Goal: Communication & Community: Participate in discussion

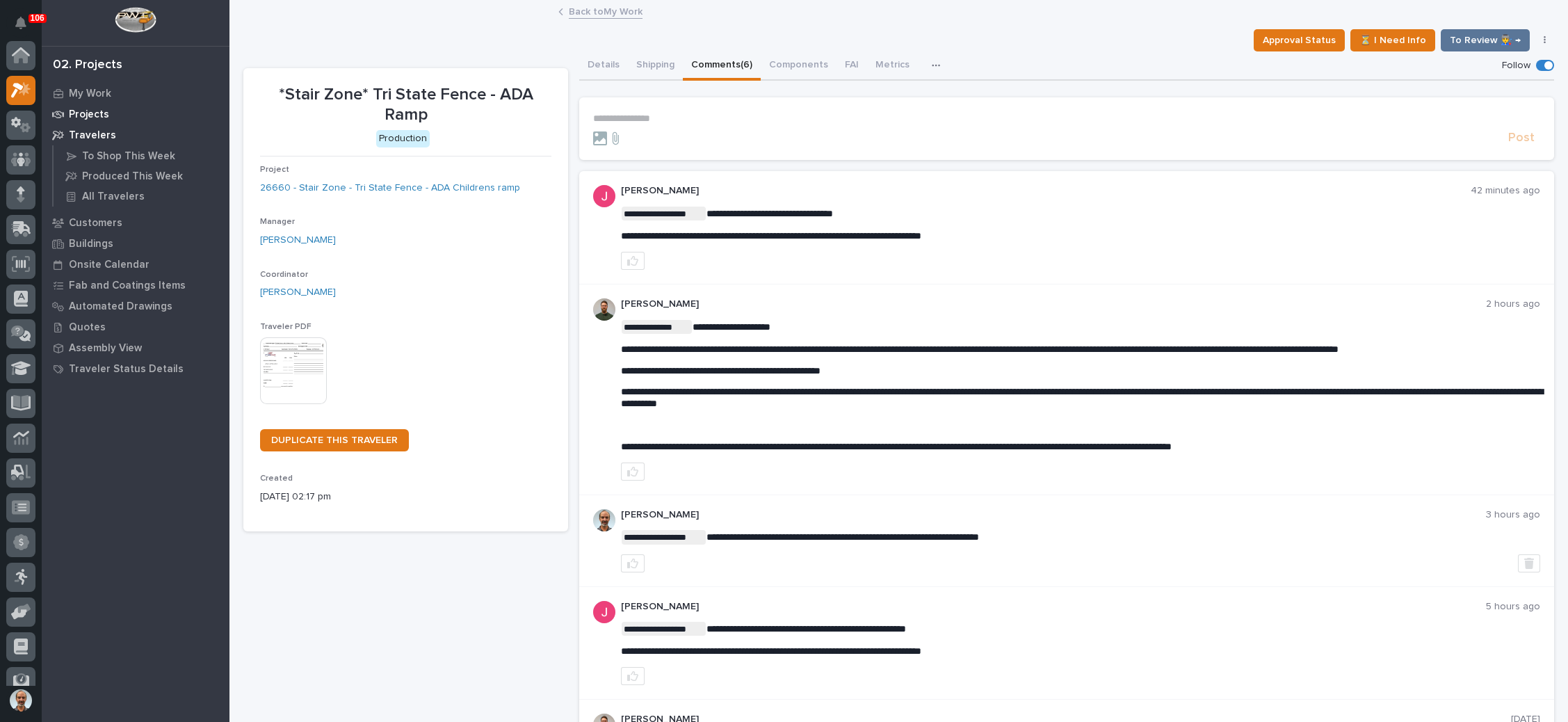
scroll to position [34, 0]
click at [115, 92] on div "My Work" at bounding box center [135, 93] width 181 height 20
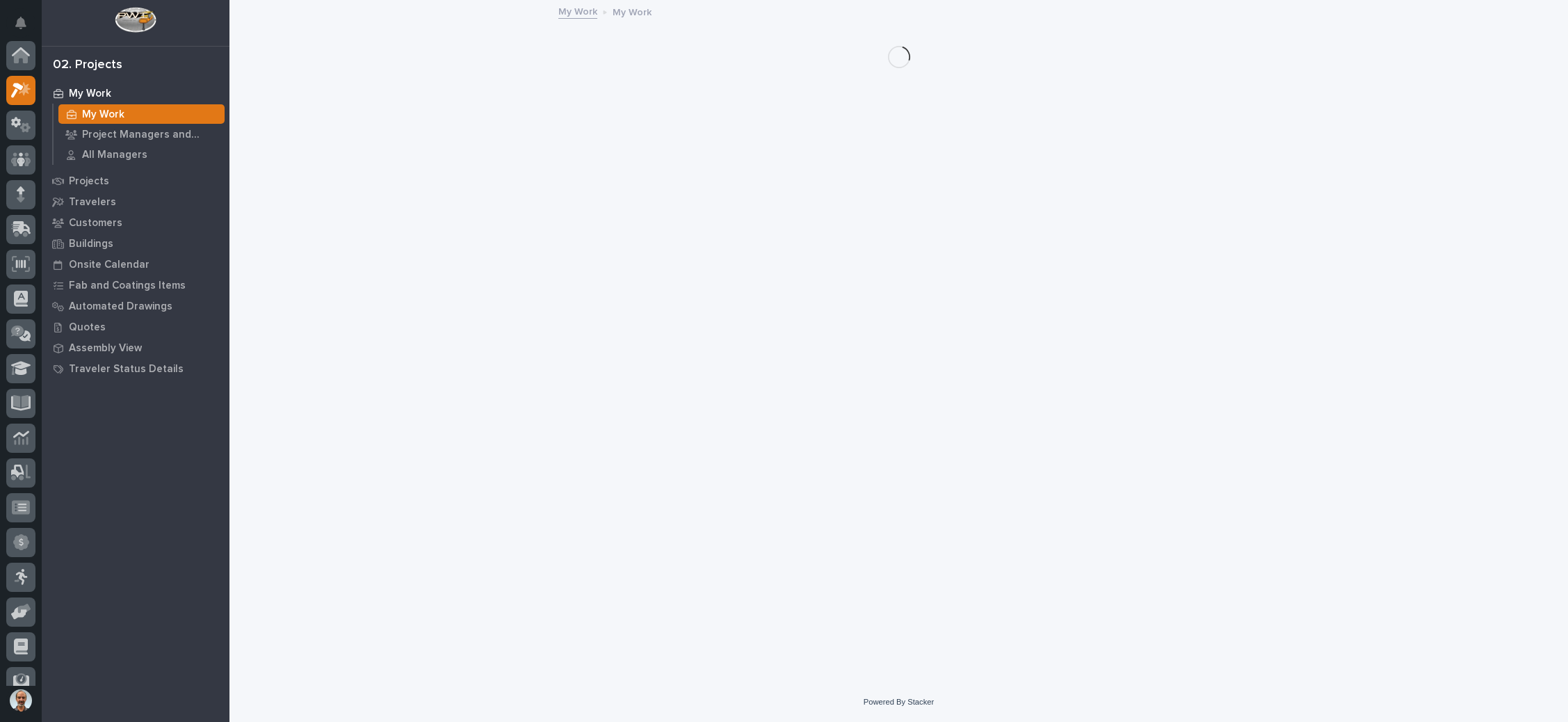
scroll to position [34, 0]
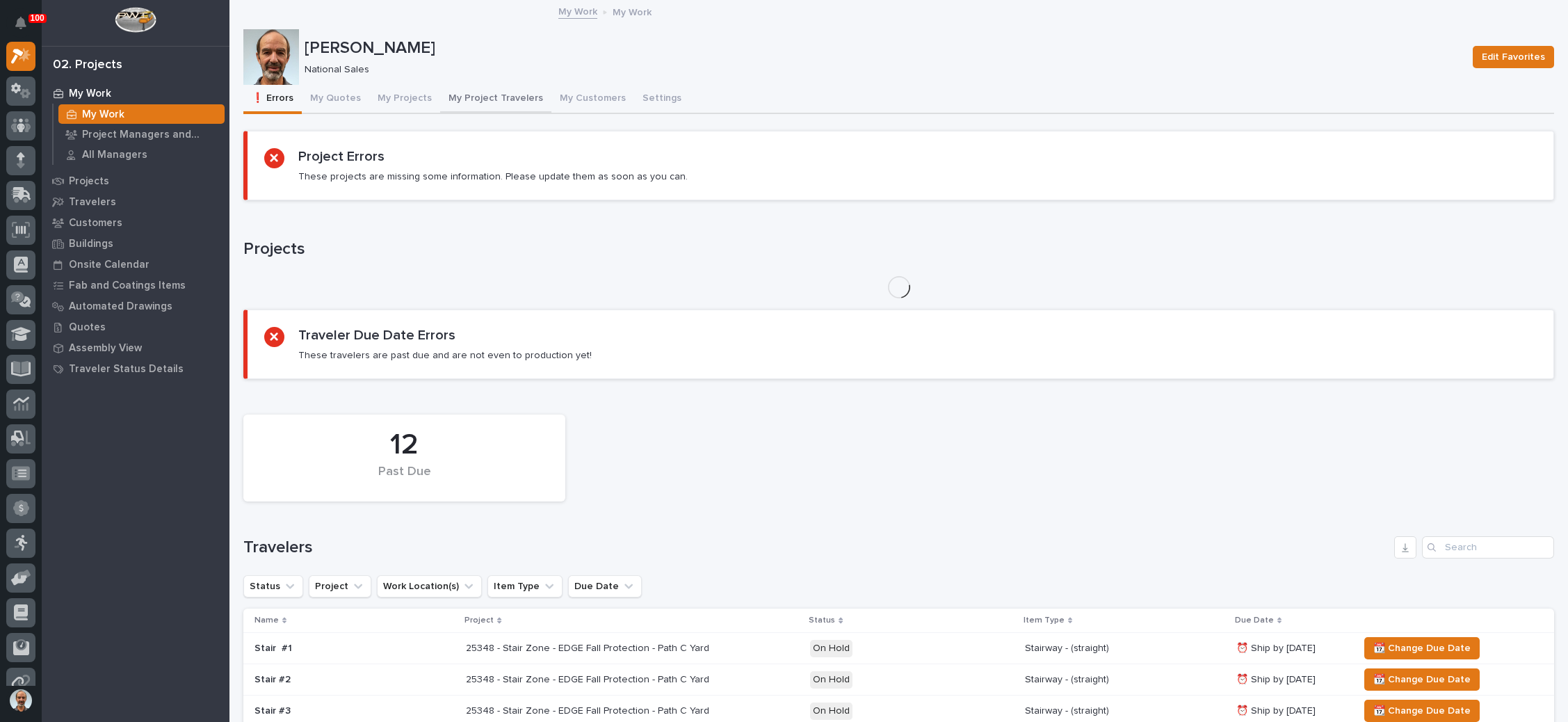
click at [508, 90] on button "My Project Travelers" at bounding box center [495, 99] width 111 height 29
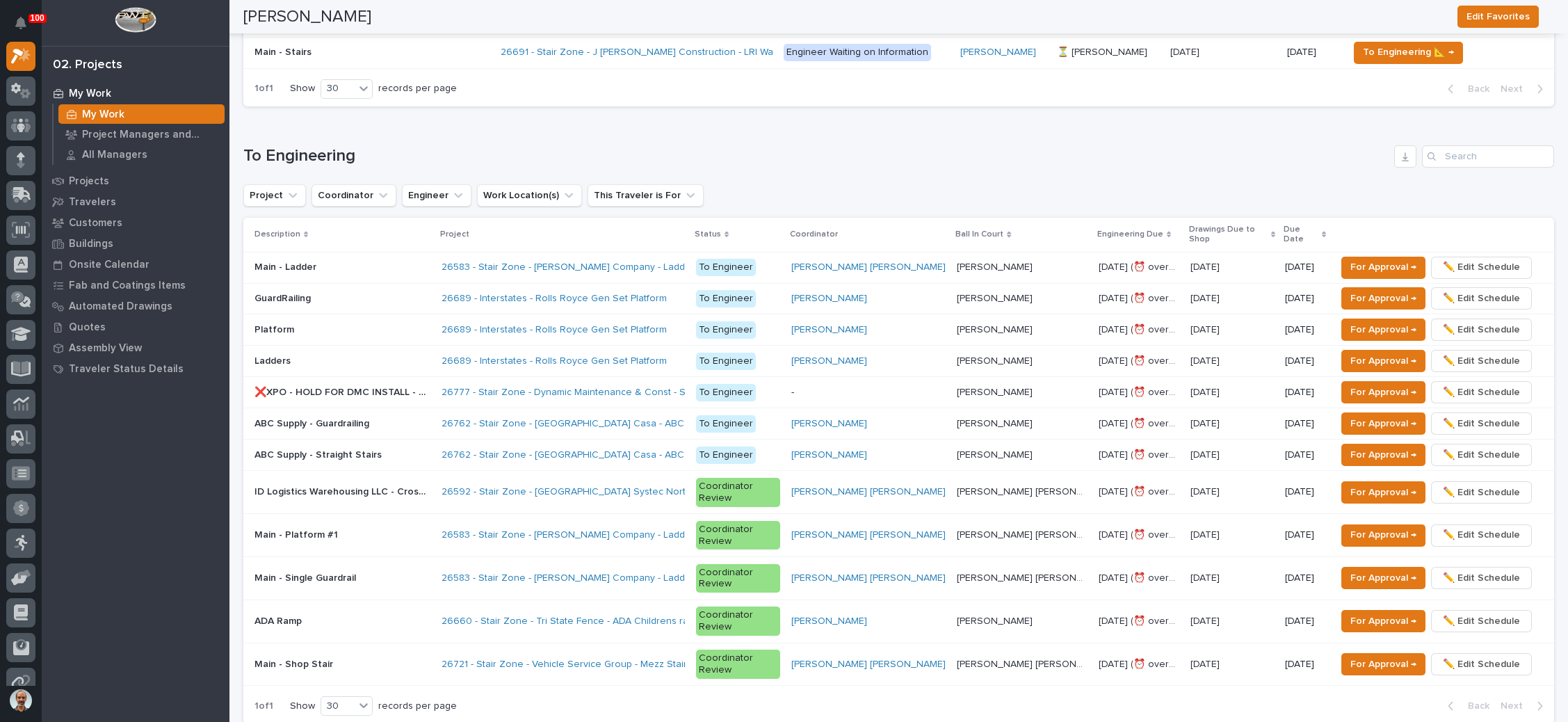
scroll to position [1043, 0]
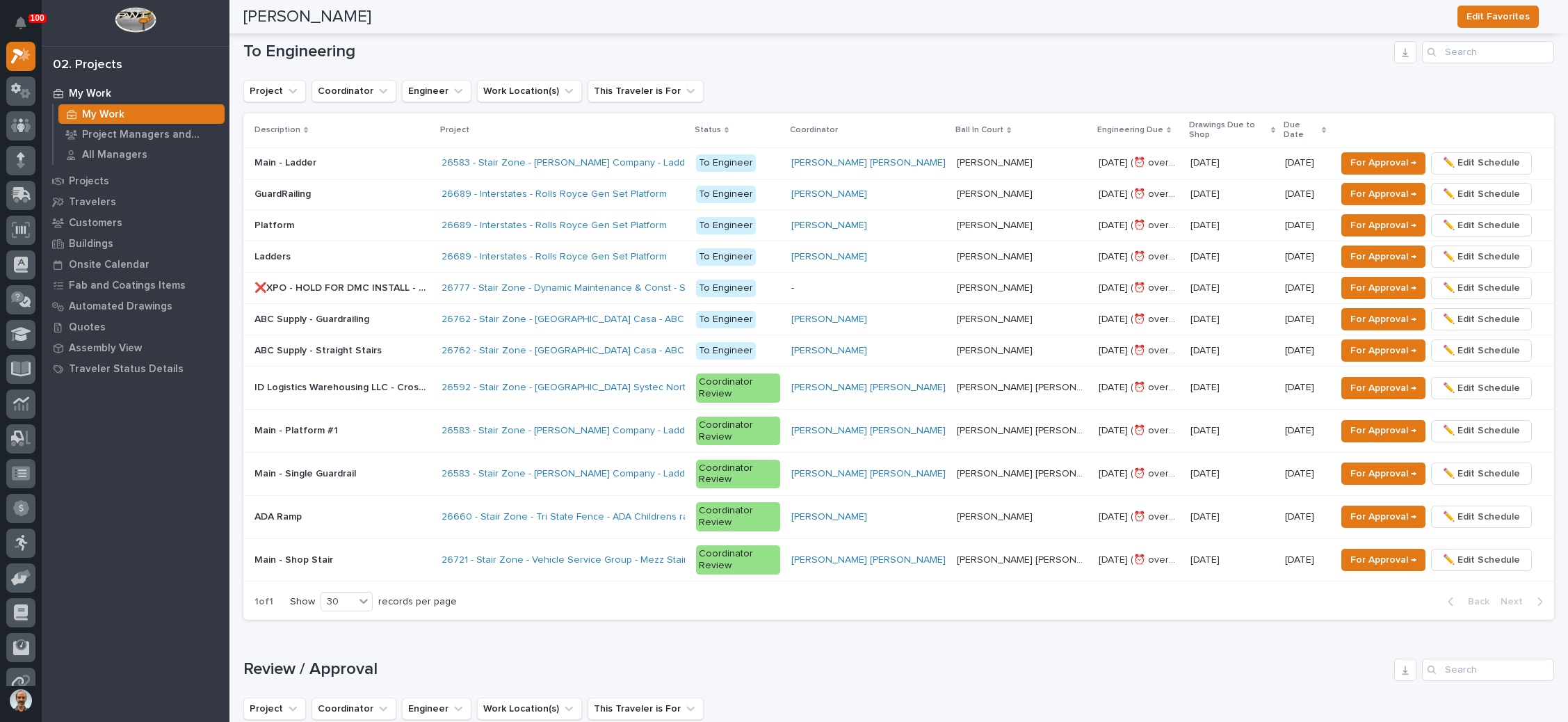
click at [426, 214] on div "Platform Platform" at bounding box center [342, 226] width 176 height 23
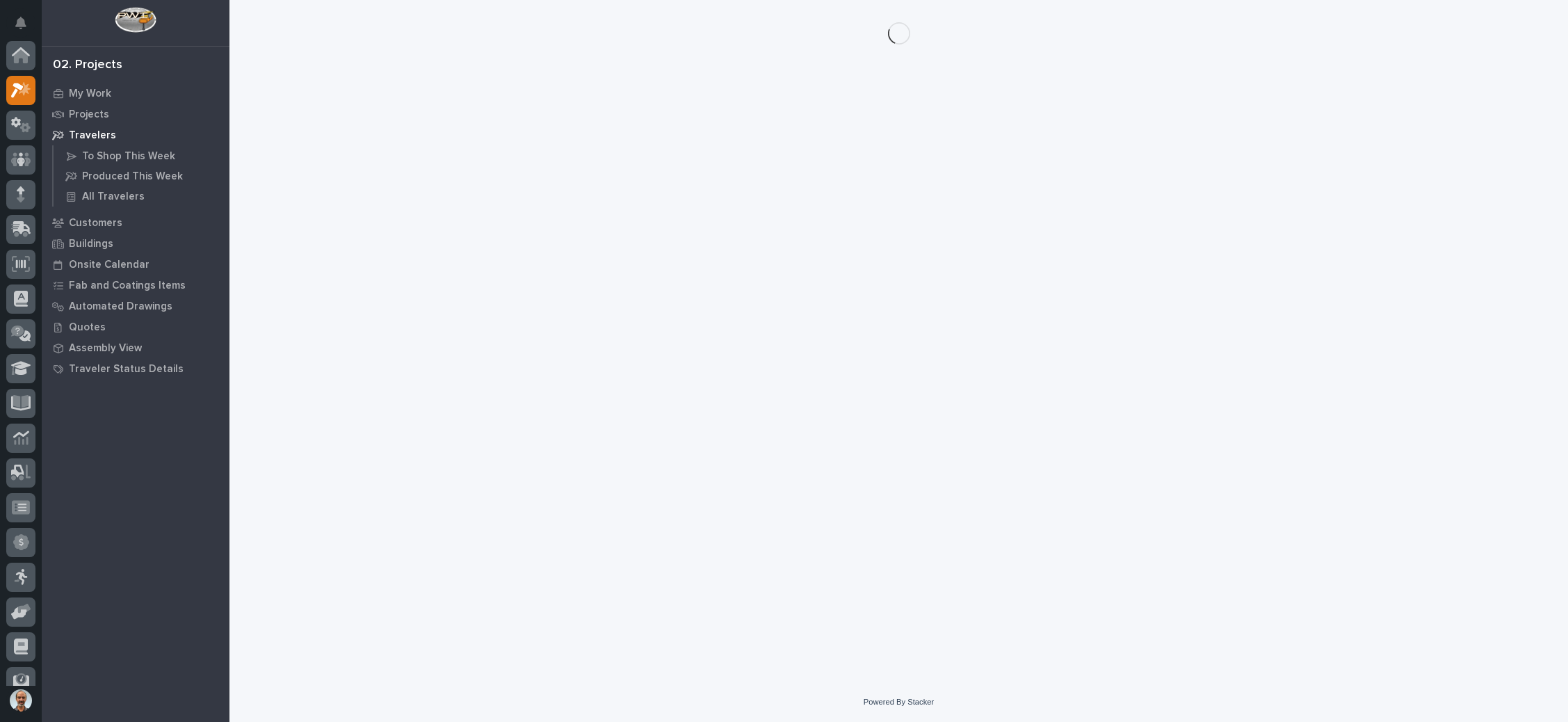
scroll to position [34, 0]
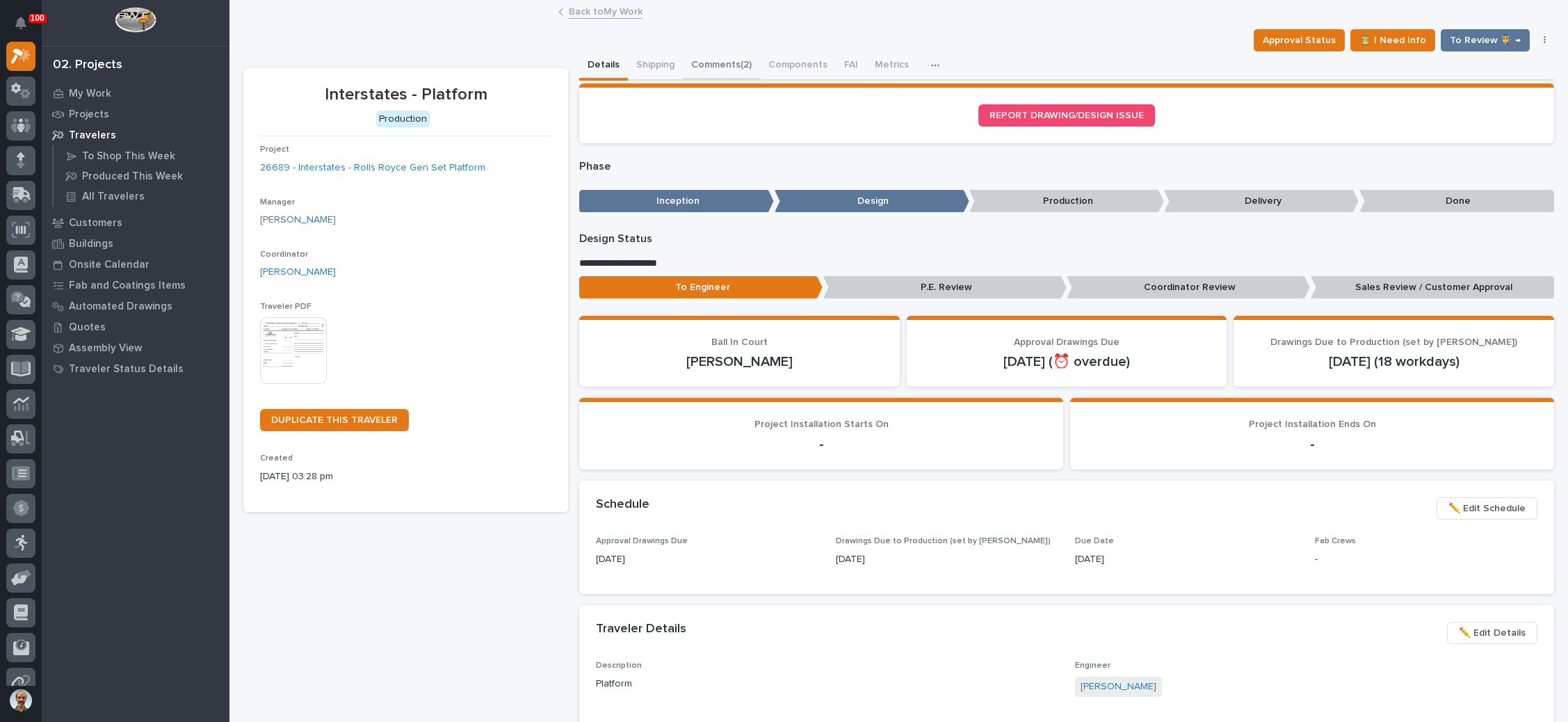
click at [735, 53] on button "Comments (2)" at bounding box center [721, 66] width 77 height 29
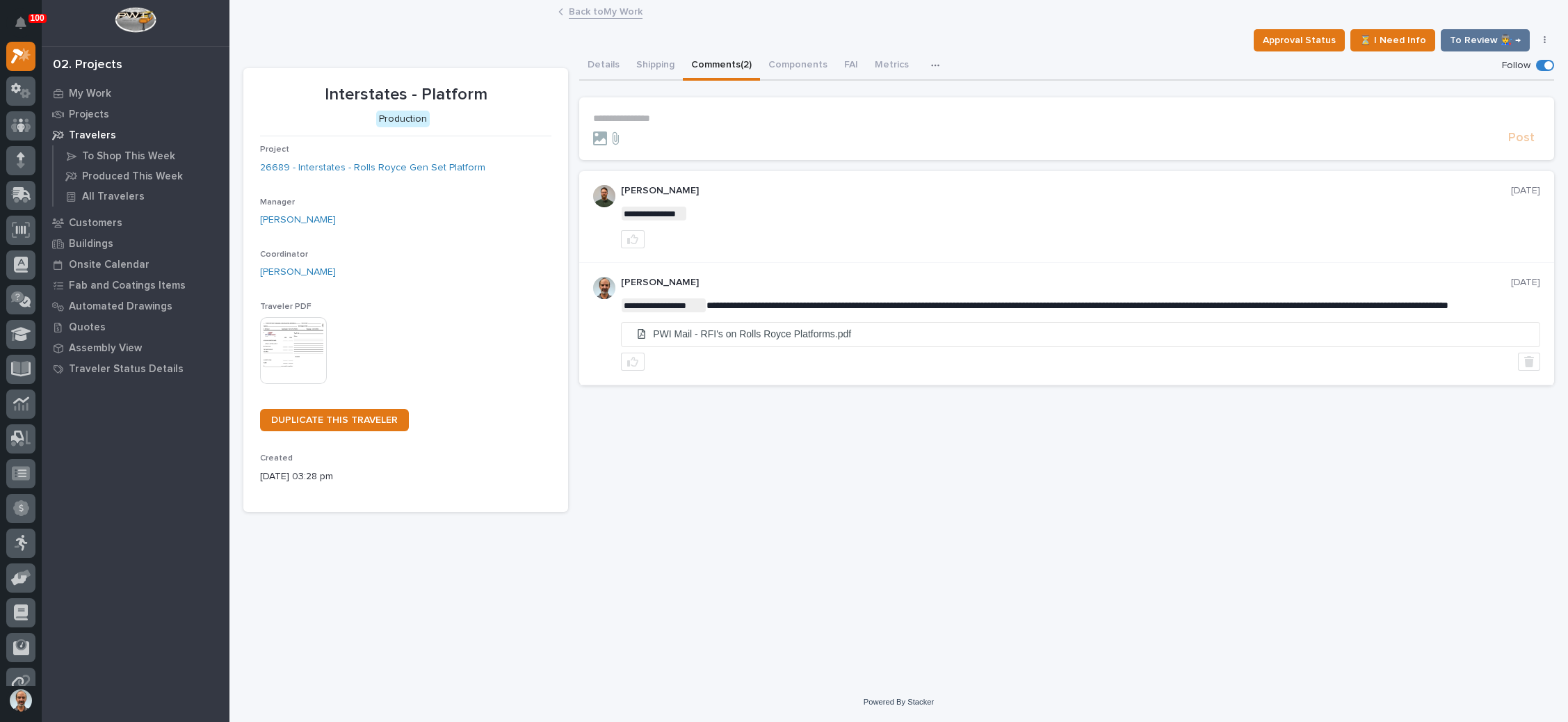
click at [652, 118] on p "**********" at bounding box center [1066, 119] width 947 height 12
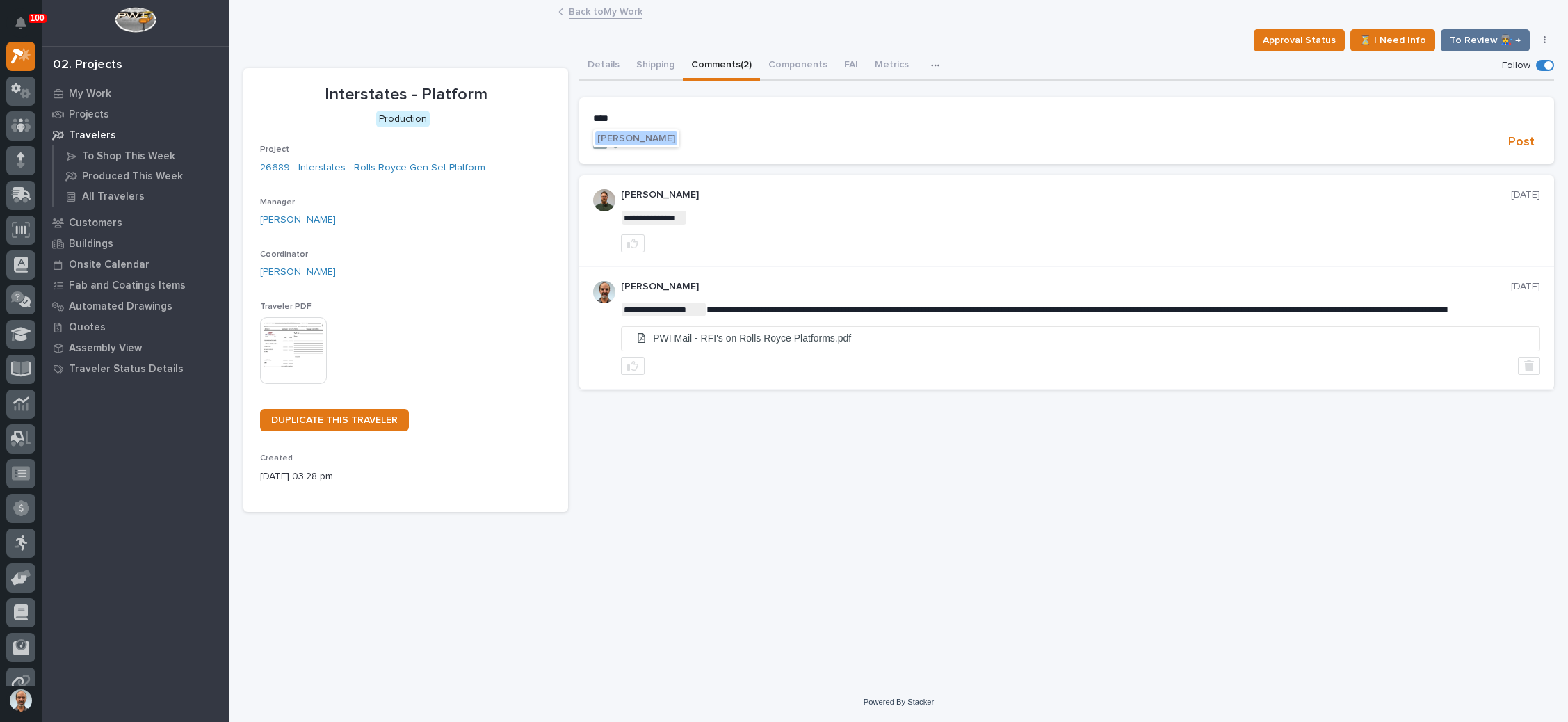
click at [668, 138] on span "Wynne Hochstetler" at bounding box center [636, 138] width 78 height 10
click at [709, 121] on p "**********" at bounding box center [1066, 119] width 947 height 14
click at [701, 162] on span "Juan Santillan" at bounding box center [721, 166] width 78 height 10
click at [760, 118] on p "**********" at bounding box center [1066, 119] width 947 height 14
click at [1517, 141] on span "Post" at bounding box center [1521, 143] width 26 height 16
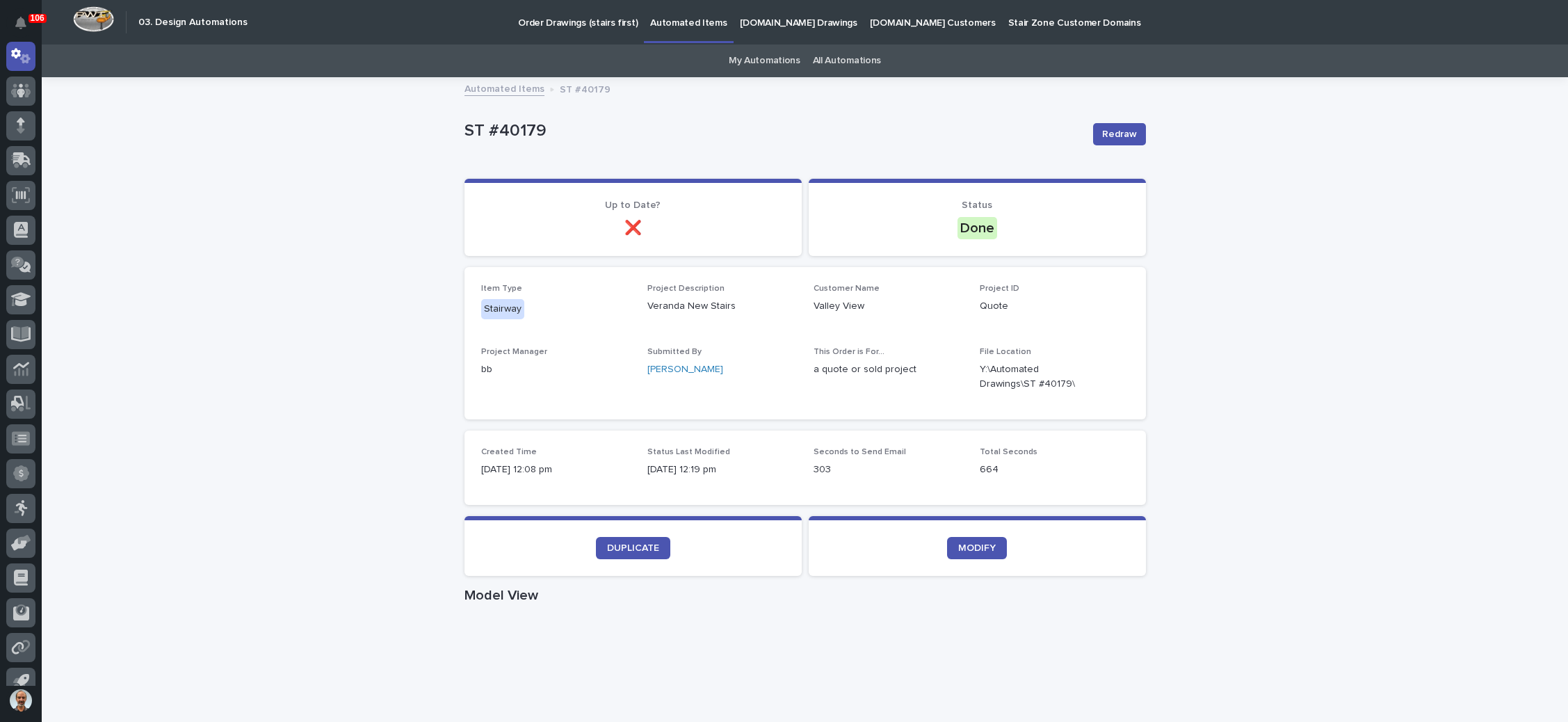
click at [598, 27] on p "Order Drawings (stairs first)" at bounding box center [578, 14] width 119 height 29
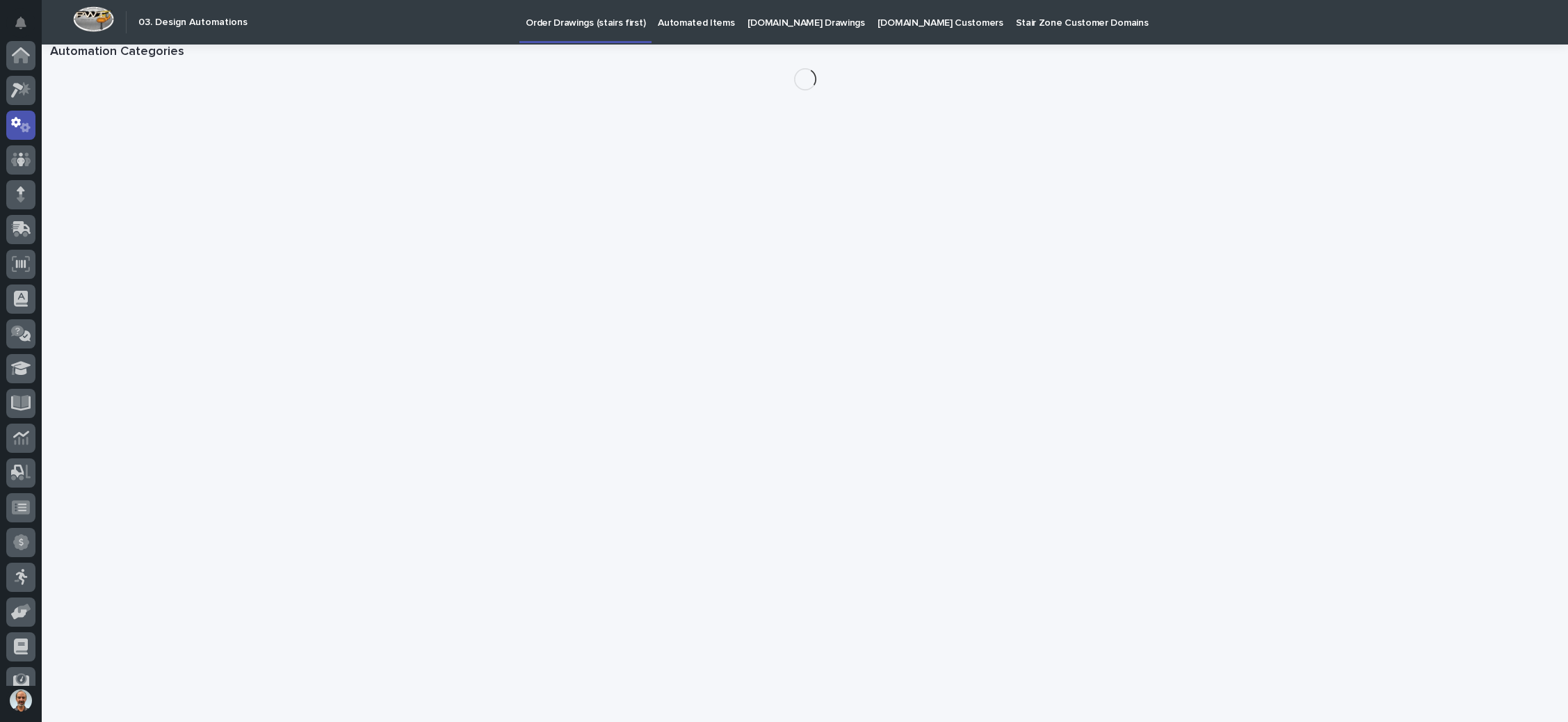
scroll to position [69, 0]
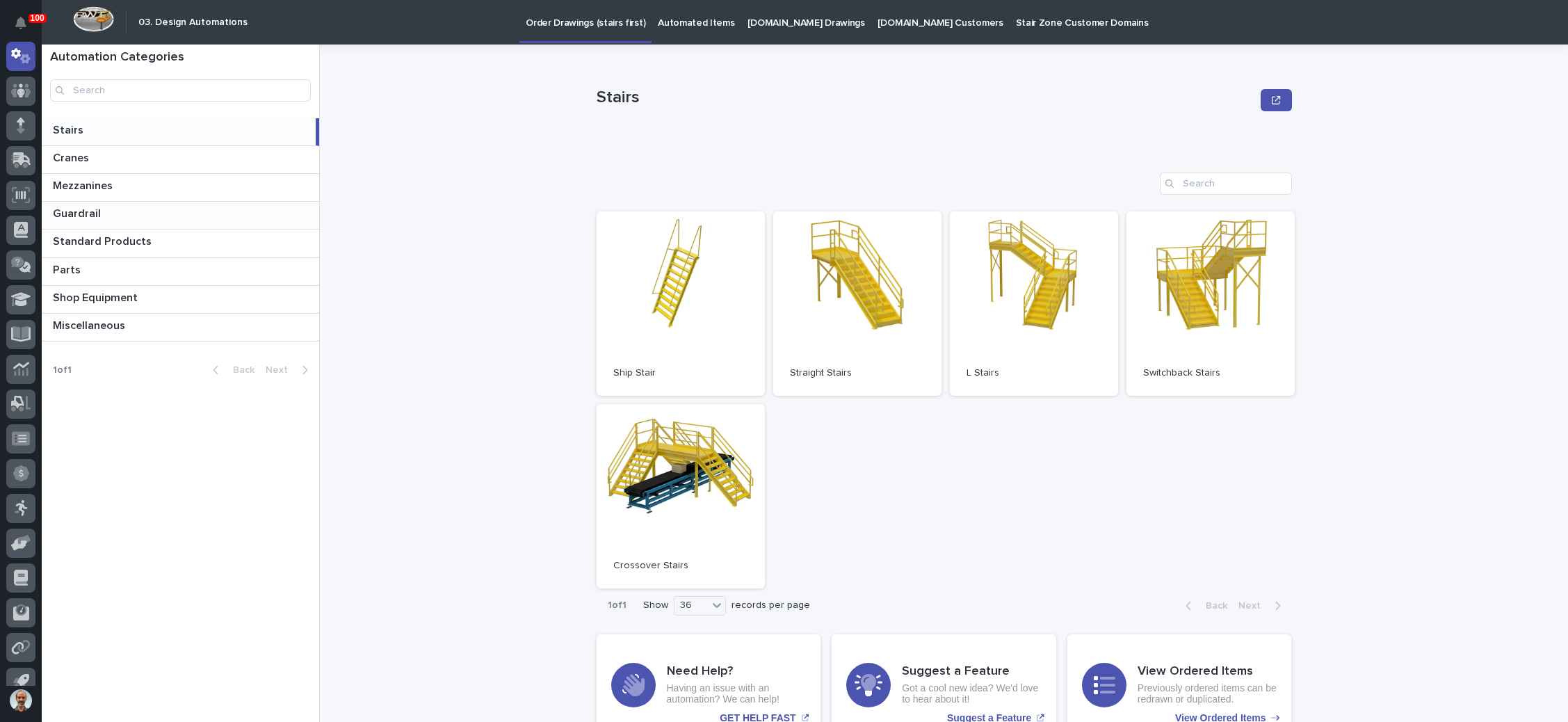
click at [88, 205] on p "Guardrail" at bounding box center [78, 212] width 51 height 16
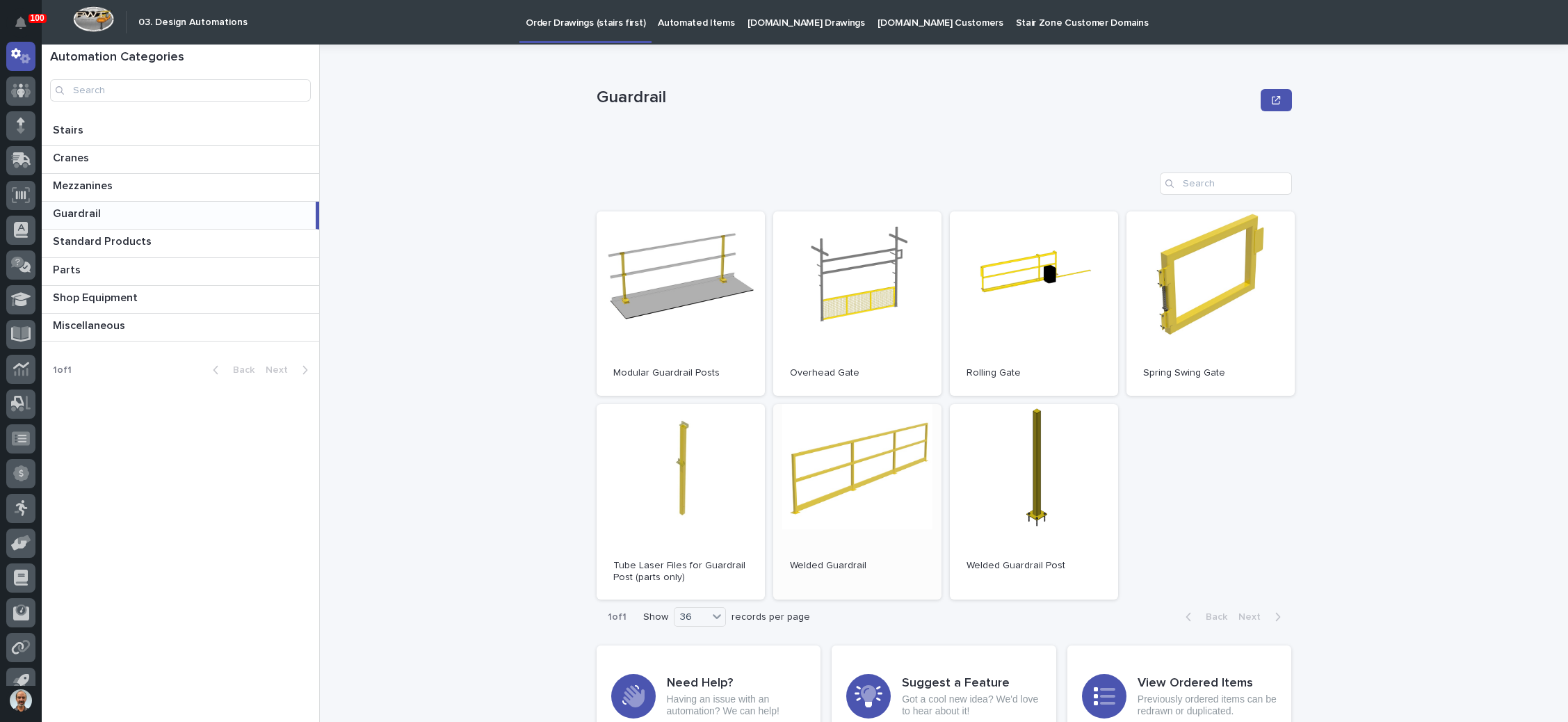
click at [828, 433] on link "Open" at bounding box center [857, 502] width 168 height 196
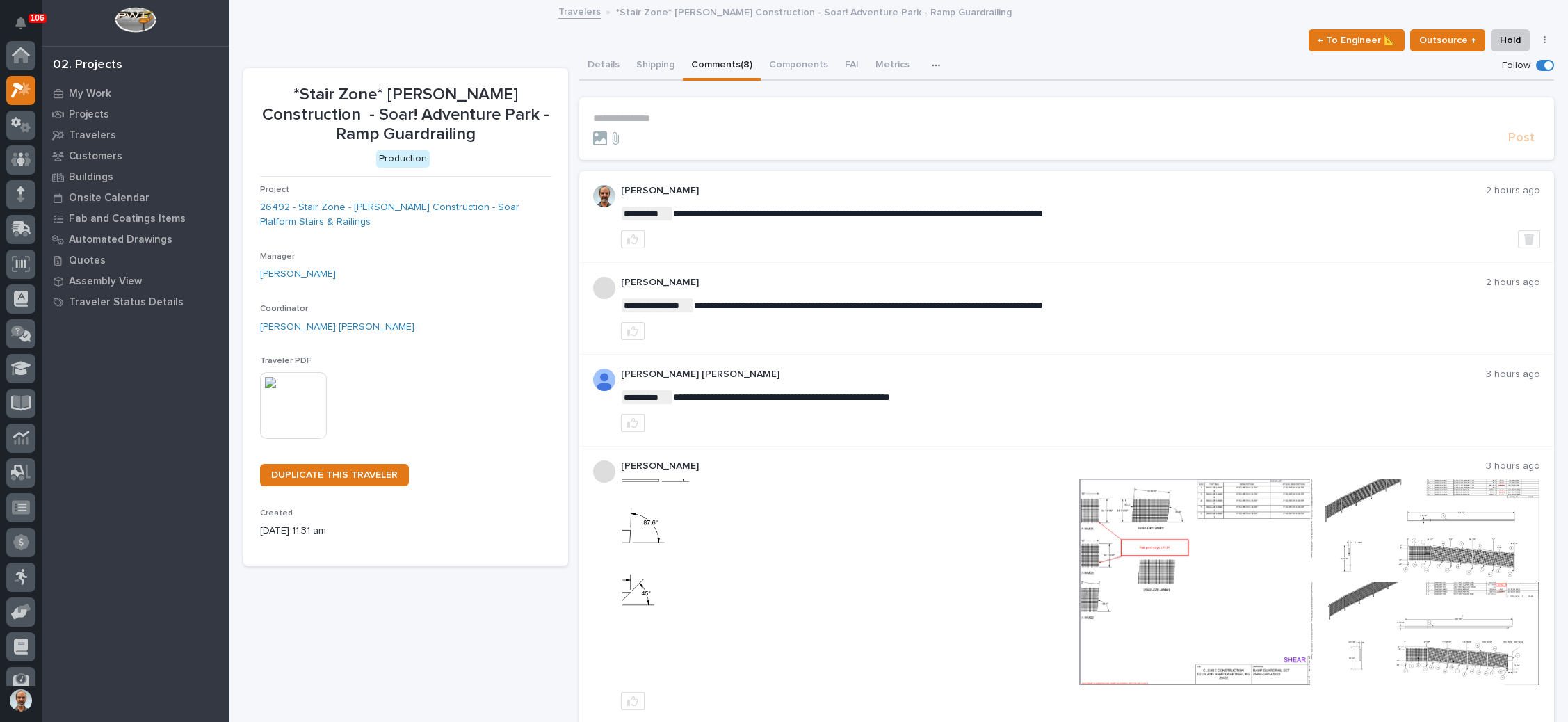
scroll to position [34, 0]
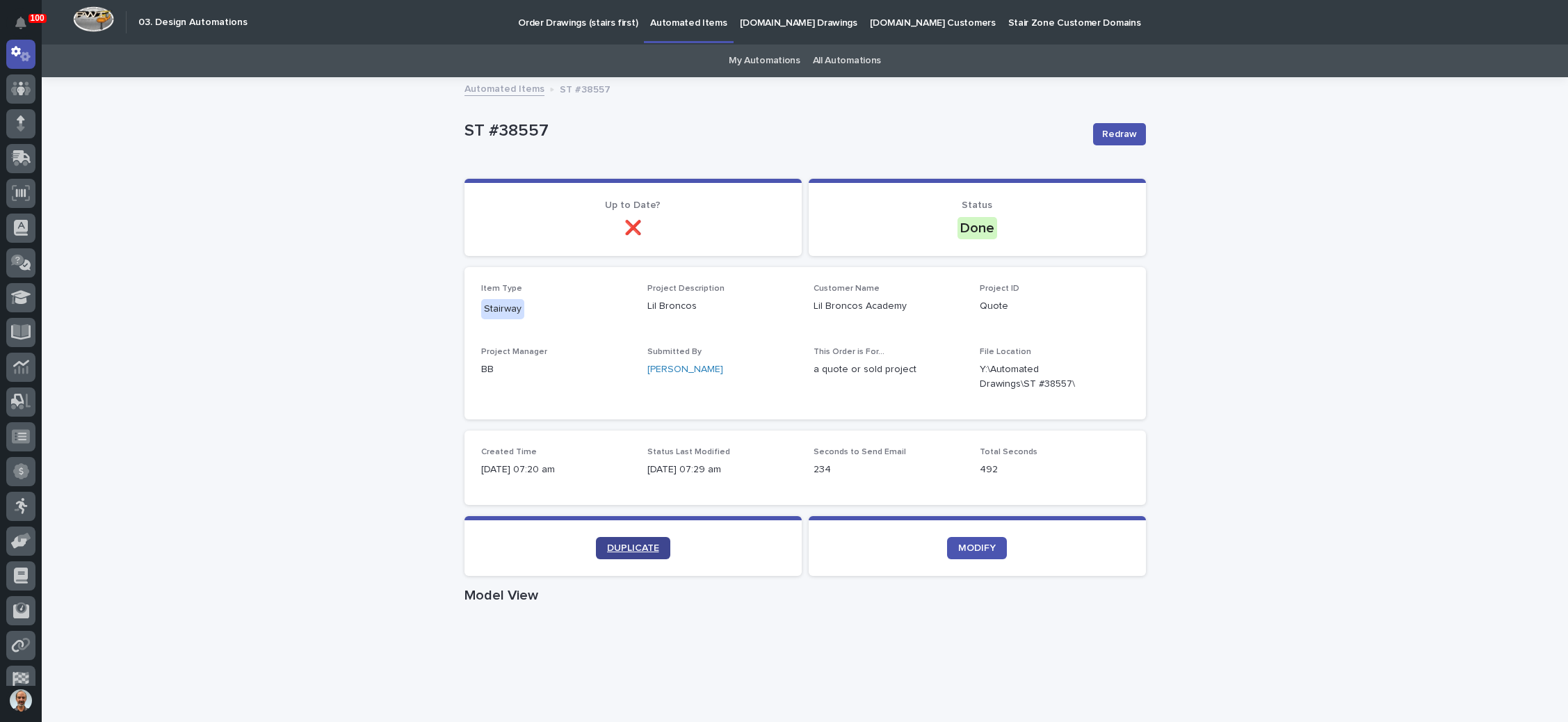
click at [624, 543] on span "DUPLICATE" at bounding box center [633, 548] width 52 height 10
